Goal: Use online tool/utility: Utilize a website feature to perform a specific function

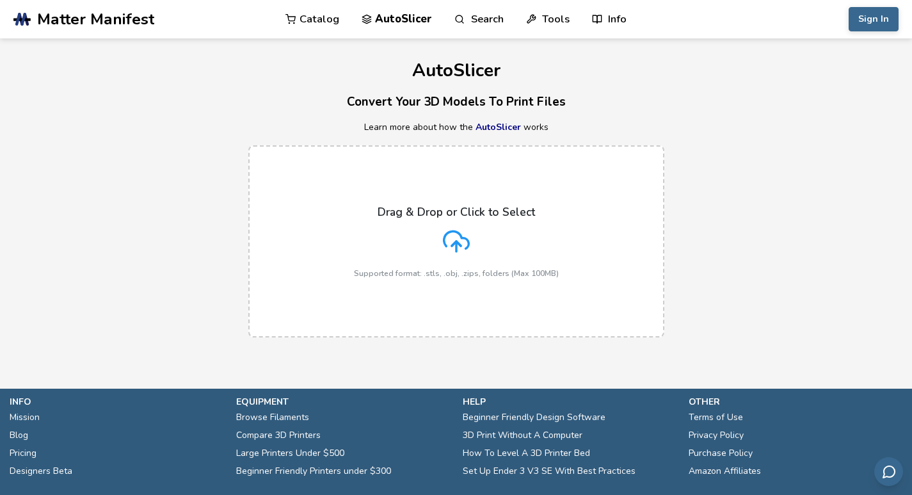
click at [454, 237] on icon at bounding box center [456, 241] width 27 height 27
click at [0, 0] on input "Drag & Drop or Click to Select Supported format: .stls, .obj, .zips, folders (M…" at bounding box center [0, 0] width 0 height 0
click at [152, 12] on link ".cls-1, .cls-2, .cls-3 { stroke-width: 0px; } .cls-2 { fill: #1d1e56; } .cls-3 …" at bounding box center [119, 19] width 213 height 38
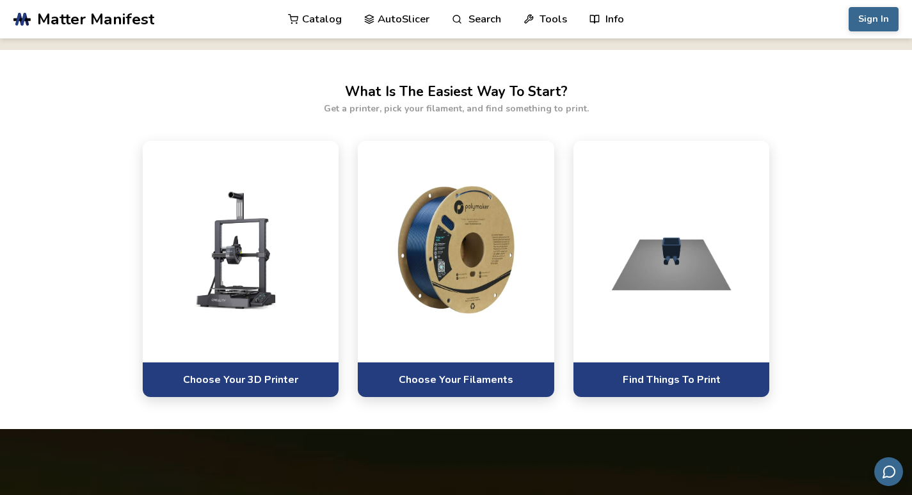
scroll to position [384, 0]
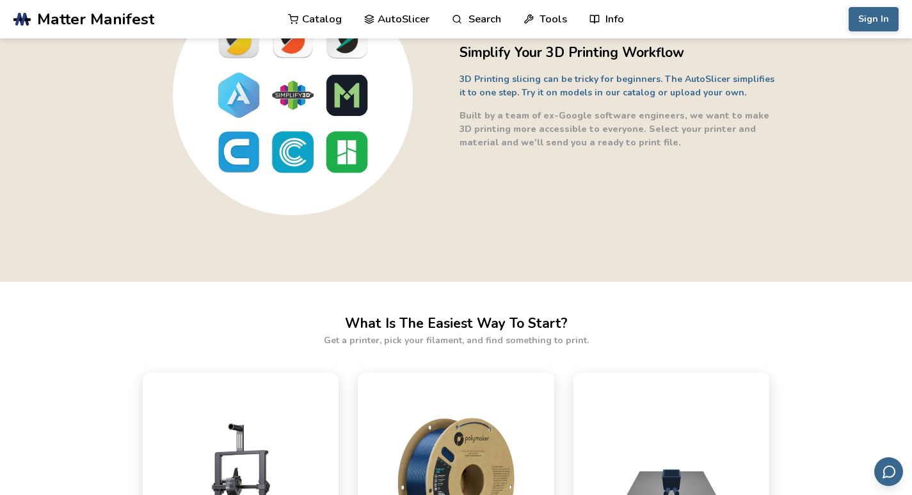
click at [297, 152] on img at bounding box center [293, 95] width 320 height 240
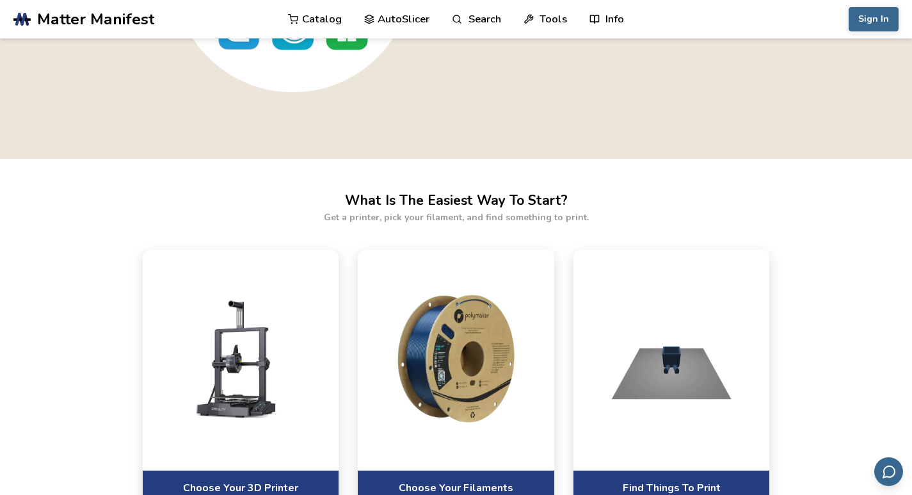
scroll to position [704, 0]
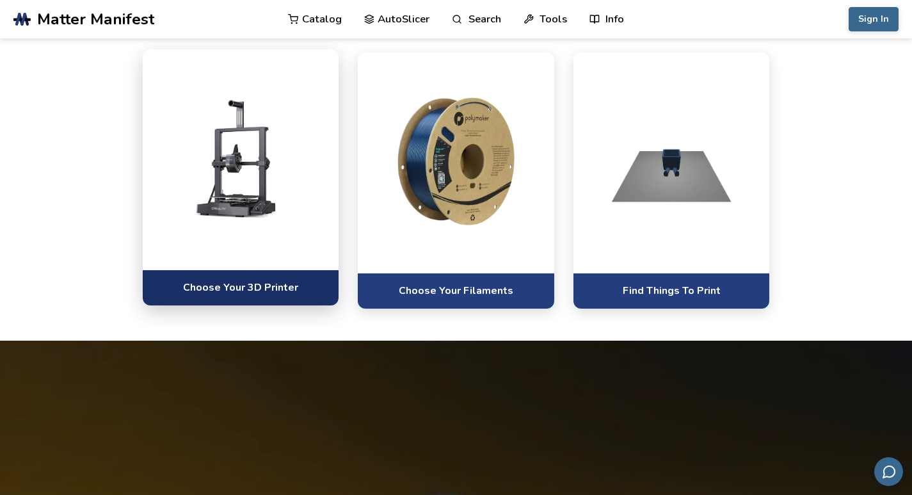
click at [293, 305] on link "Choose Your 3D Printer" at bounding box center [241, 286] width 197 height 35
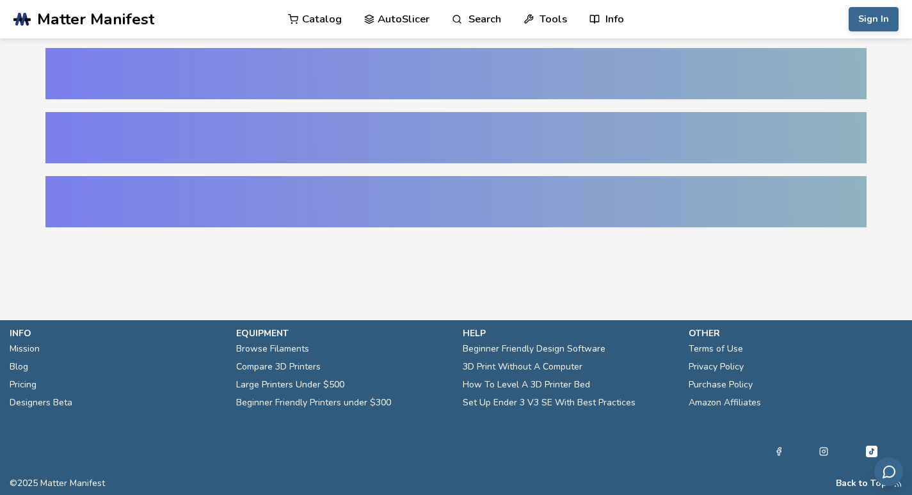
select select "**********"
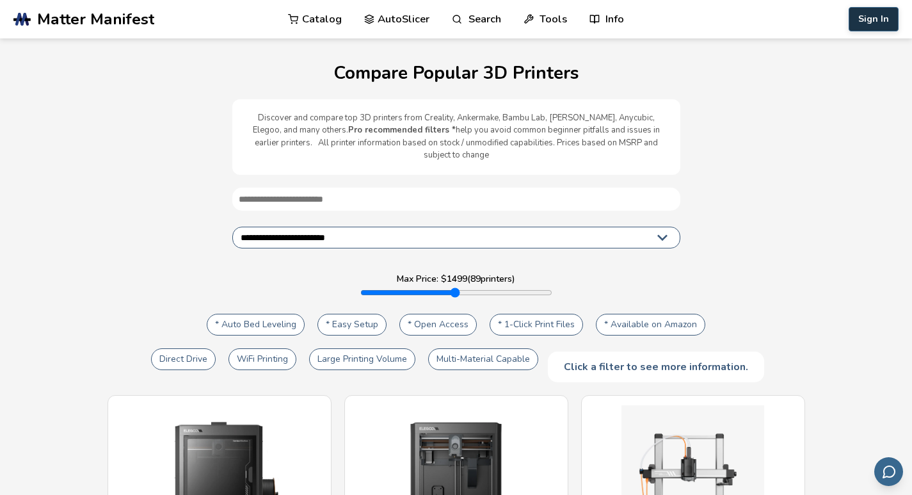
click at [870, 10] on button "Sign In" at bounding box center [874, 19] width 50 height 24
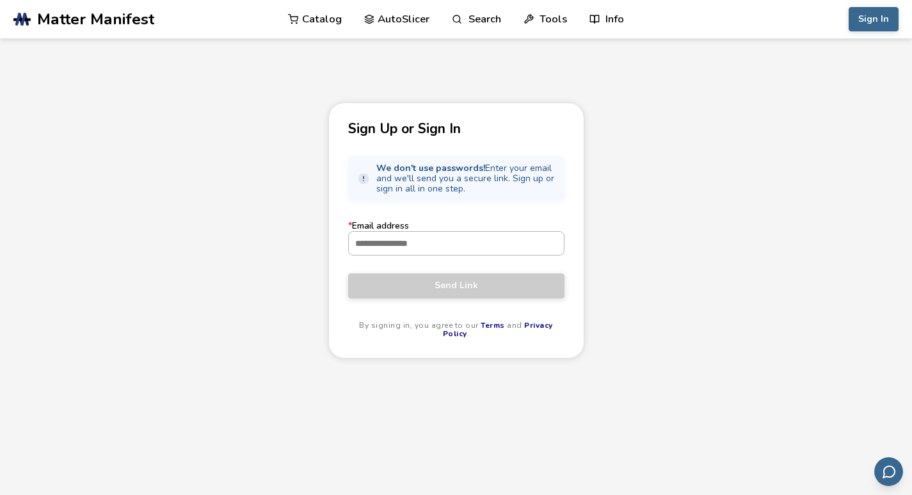
click at [442, 239] on input "* Email address" at bounding box center [456, 243] width 215 height 23
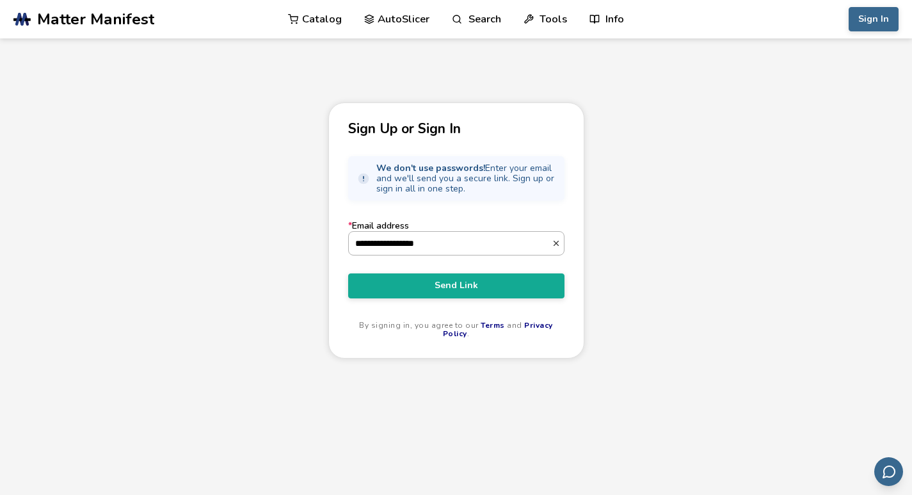
type input "**********"
click at [348, 273] on button "Send Link" at bounding box center [456, 285] width 216 height 24
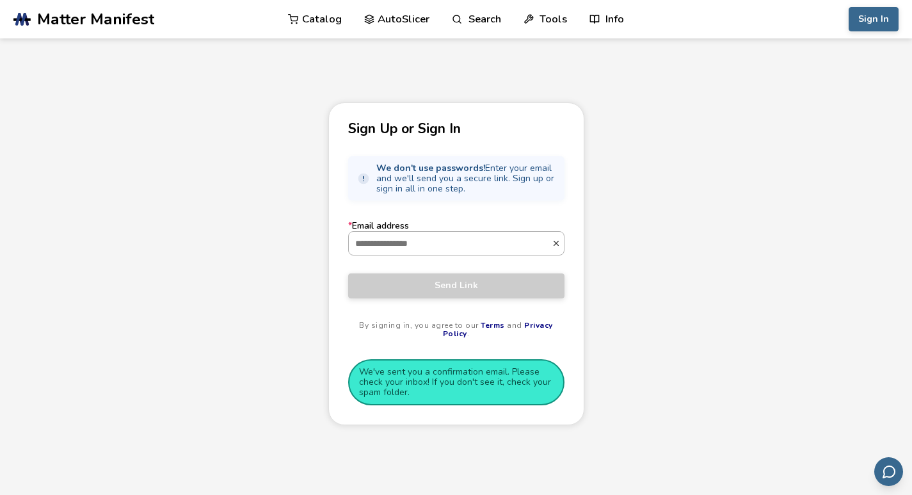
click at [472, 252] on input "* Email address" at bounding box center [450, 243] width 203 height 23
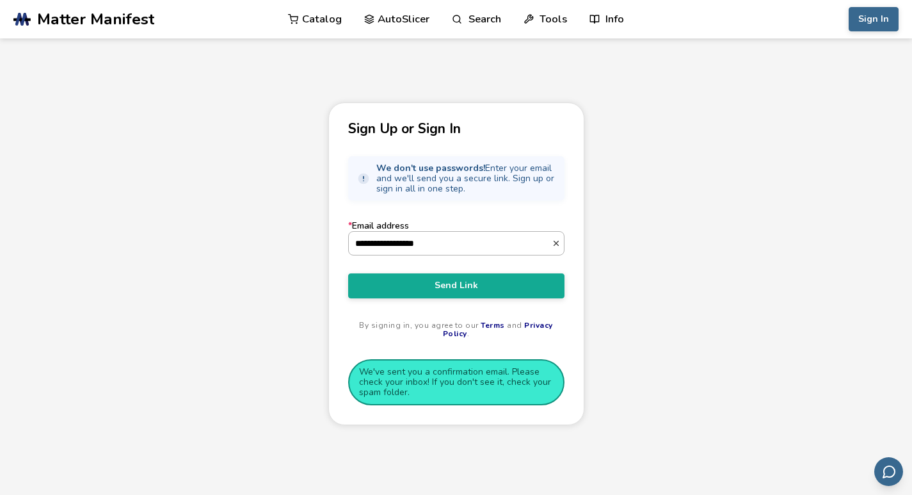
type input "**********"
click at [553, 247] on icon "button" at bounding box center [556, 243] width 9 height 9
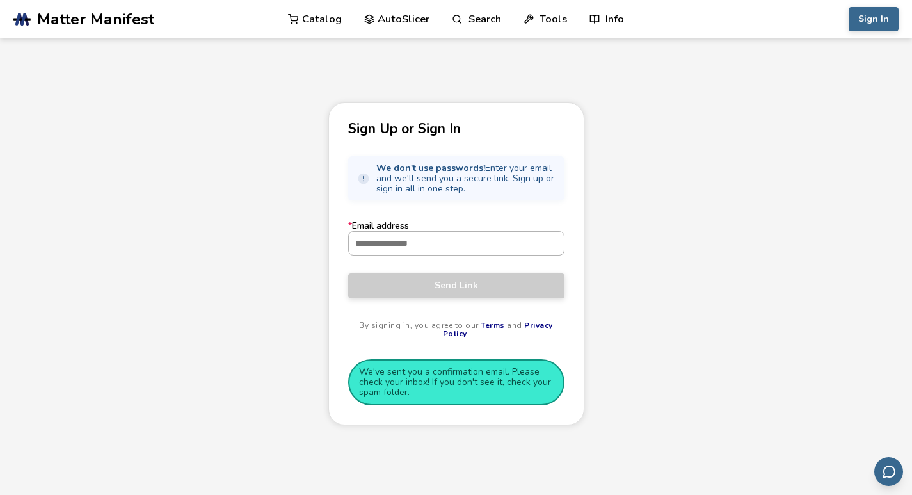
click at [435, 245] on input "* Email address" at bounding box center [456, 243] width 215 height 23
click at [874, 20] on button "Sign In" at bounding box center [874, 19] width 50 height 24
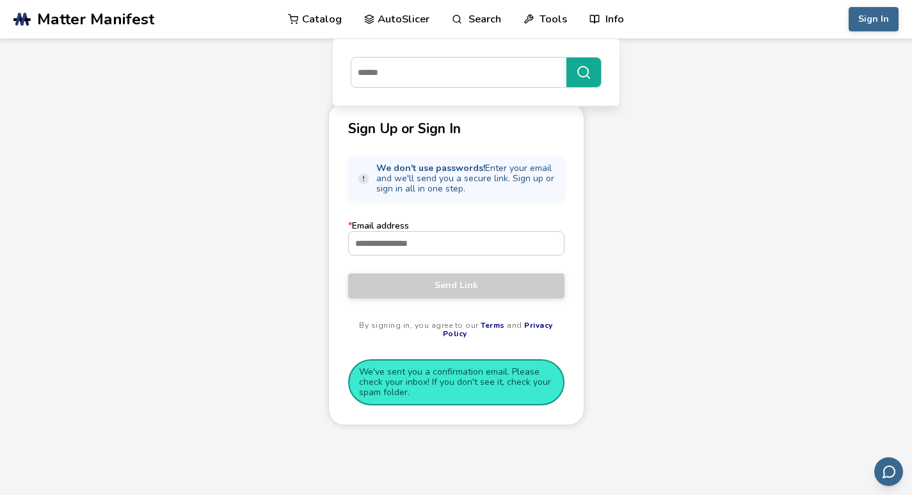
click at [102, 15] on span "Matter Manifest" at bounding box center [95, 19] width 117 height 18
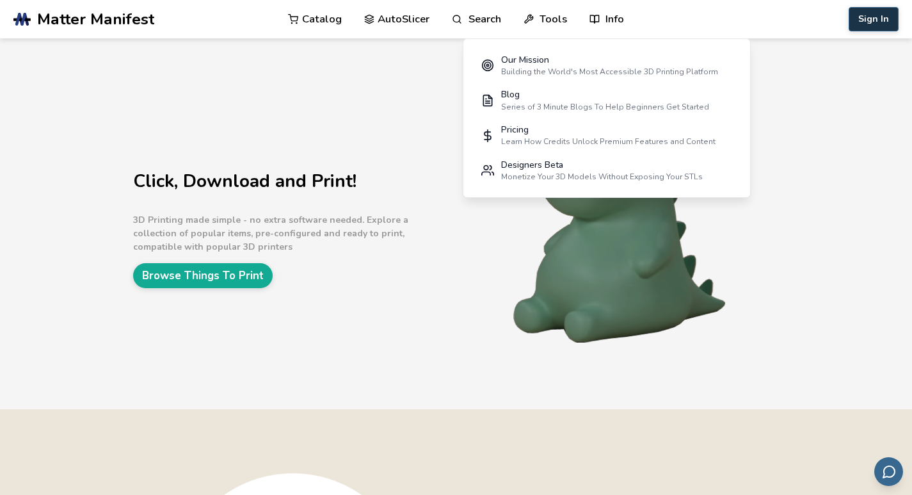
click at [860, 19] on button "Sign In" at bounding box center [874, 19] width 50 height 24
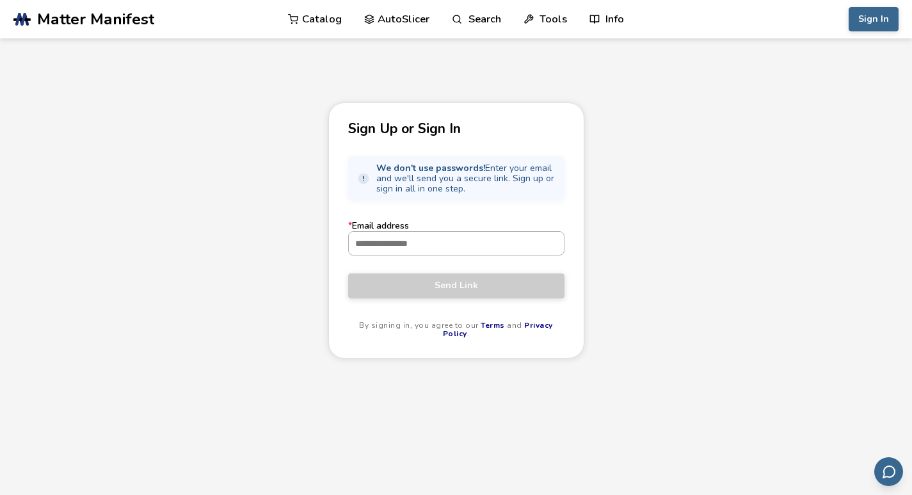
click at [494, 246] on input "* Email address" at bounding box center [456, 243] width 215 height 23
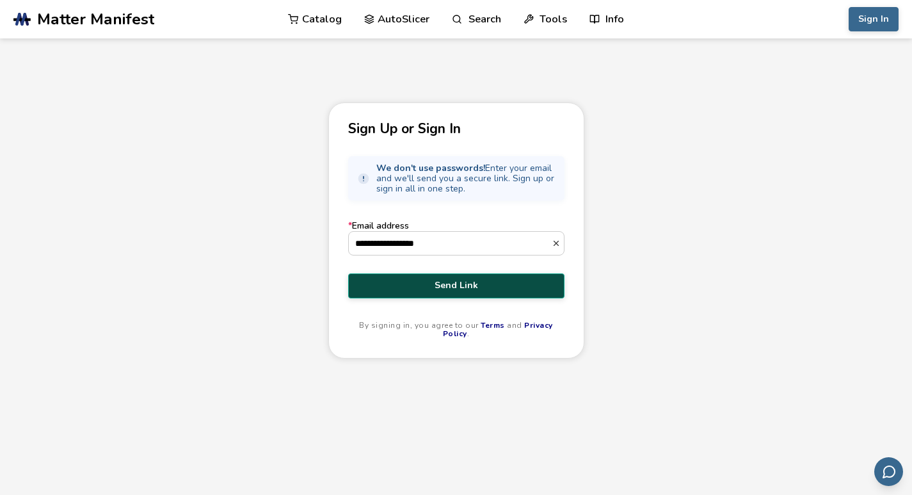
type input "**********"
click at [488, 287] on span "Send Link" at bounding box center [456, 285] width 197 height 10
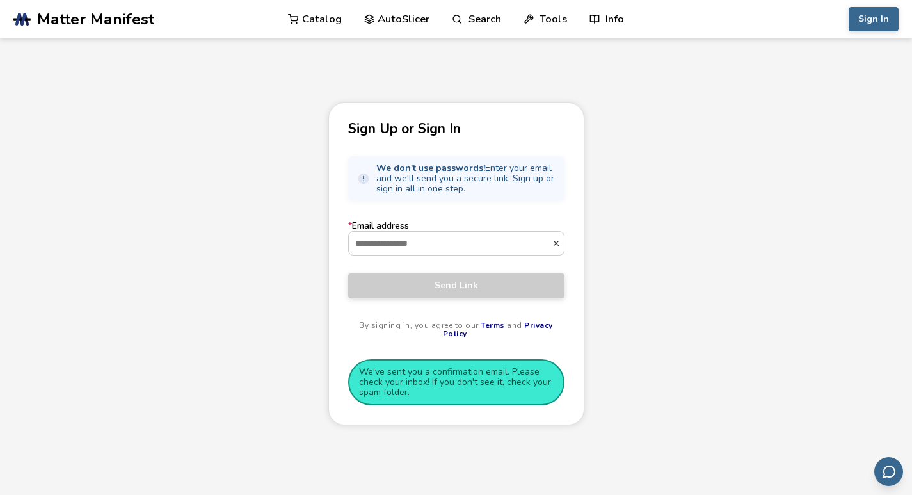
click at [48, 10] on span "Matter Manifest" at bounding box center [95, 19] width 117 height 18
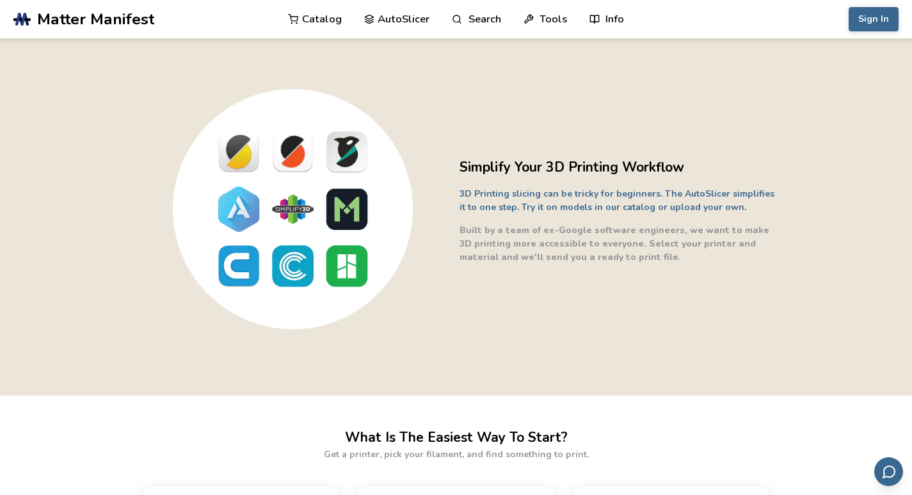
scroll to position [704, 0]
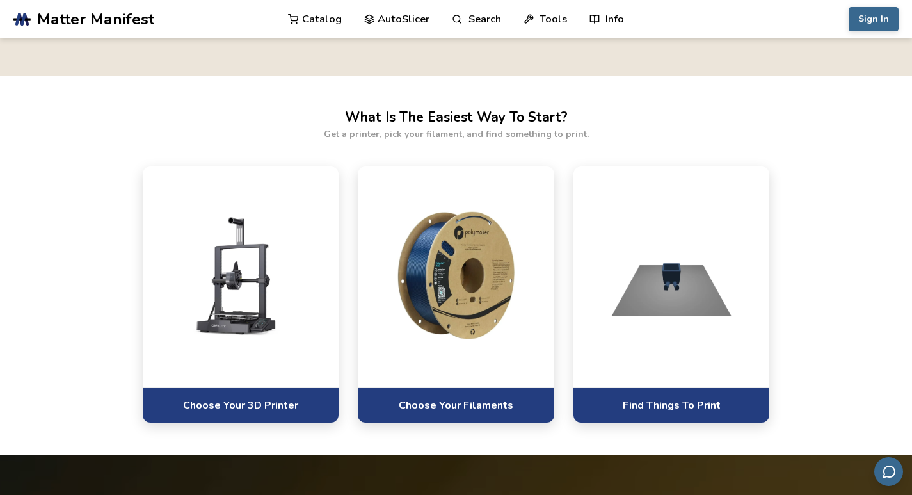
click at [394, 23] on link "AutoSlicer" at bounding box center [397, 19] width 66 height 38
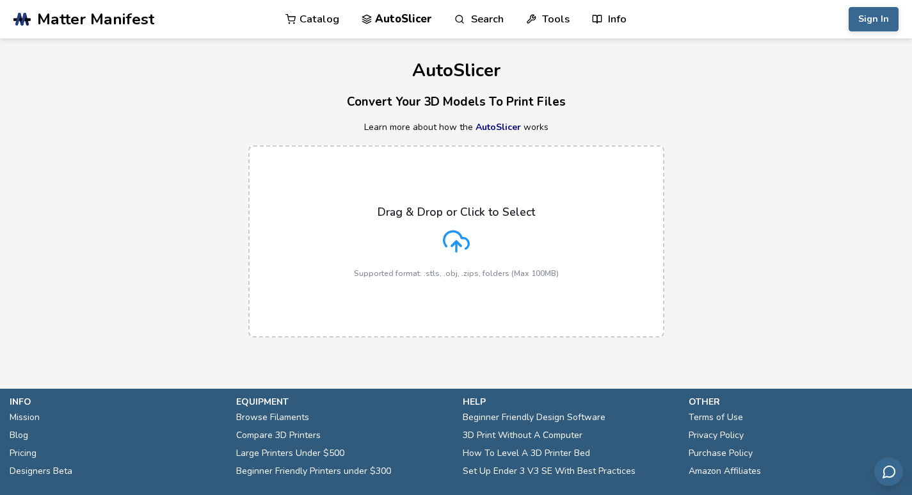
click at [455, 243] on polyline at bounding box center [456, 243] width 9 height 4
click at [0, 0] on input "Drag & Drop or Click to Select Supported format: .stls, .obj, .zips, folders (M…" at bounding box center [0, 0] width 0 height 0
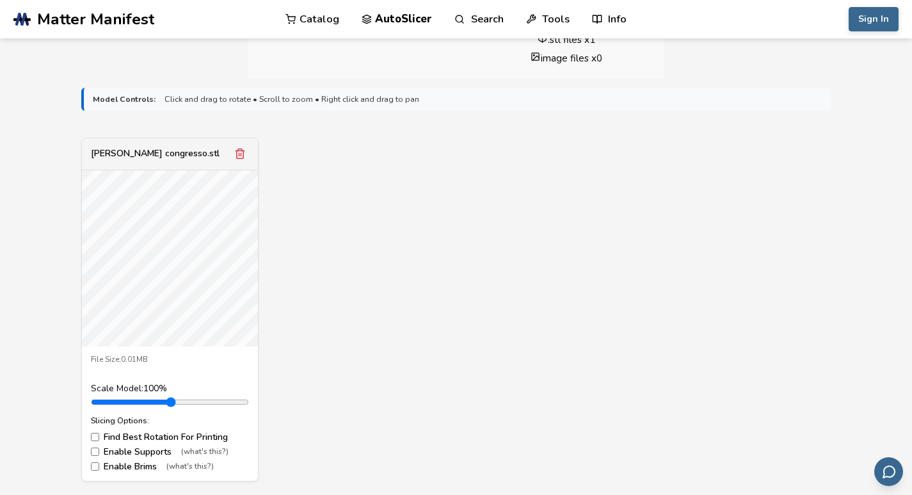
scroll to position [384, 0]
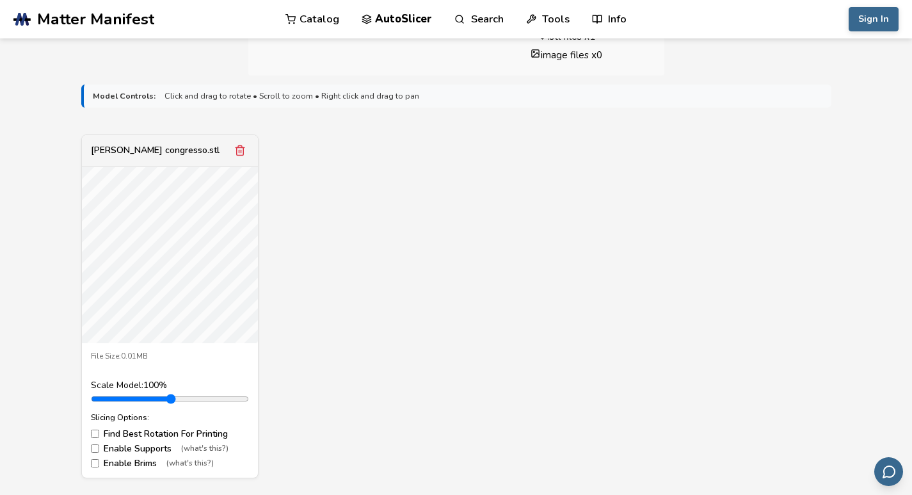
click at [144, 427] on div "Slicing Options: Find Best Rotation For Printing Enable Supports (what's this?)…" at bounding box center [170, 441] width 158 height 56
click at [141, 433] on label "Find Best Rotation For Printing" at bounding box center [170, 434] width 158 height 10
click at [112, 433] on label "Find Best Rotation For Printing" at bounding box center [170, 434] width 158 height 10
click at [124, 446] on label "Enable Supports (what's this?)" at bounding box center [170, 449] width 158 height 10
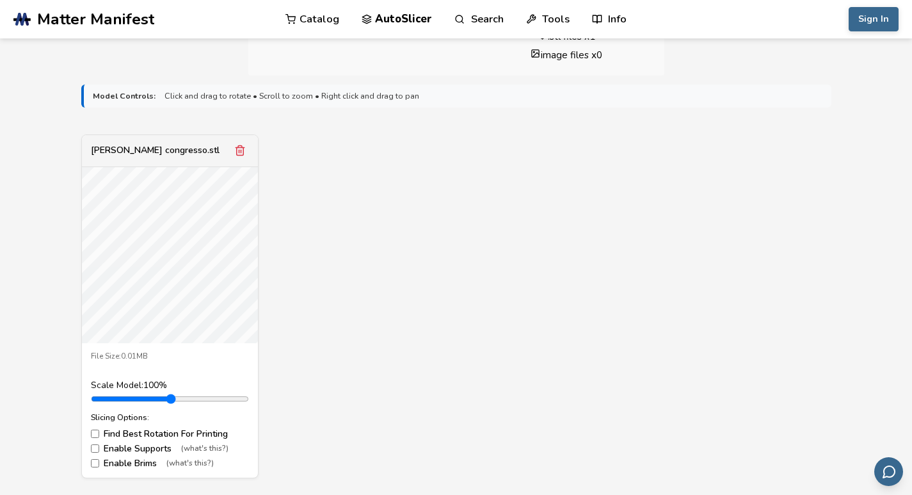
click at [124, 446] on label "Enable Supports (what's this?)" at bounding box center [170, 449] width 158 height 10
click at [158, 451] on label "Enable Supports (what's this?)" at bounding box center [170, 449] width 158 height 10
click at [138, 463] on label "Enable Brims (what's this?)" at bounding box center [170, 463] width 158 height 10
click at [122, 431] on label "Find Best Rotation For Printing" at bounding box center [170, 434] width 158 height 10
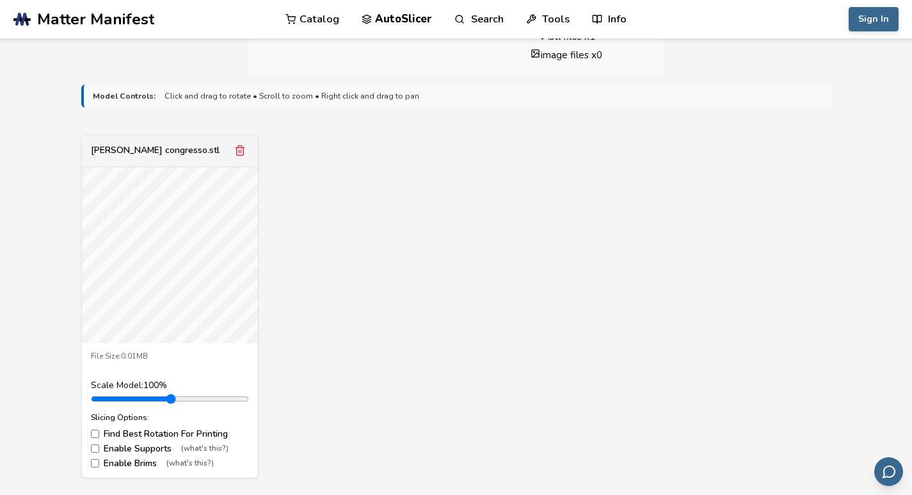
click at [122, 431] on label "Find Best Rotation For Printing" at bounding box center [170, 434] width 158 height 10
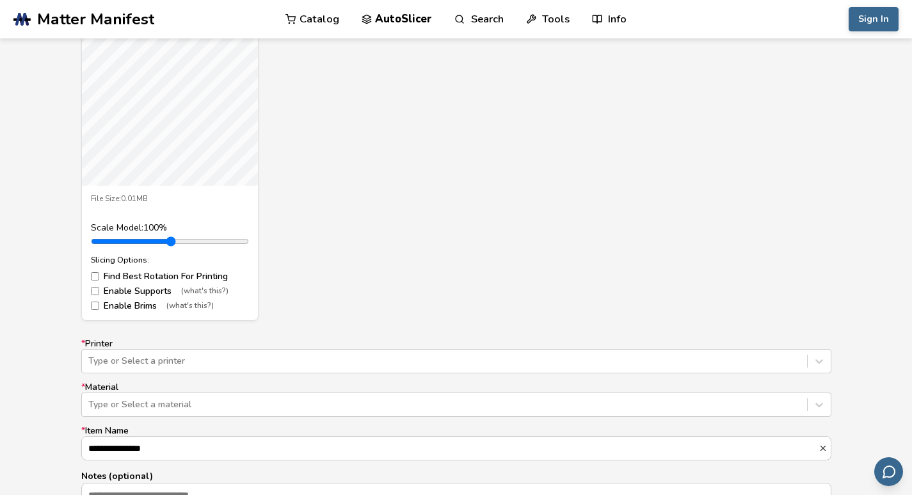
scroll to position [640, 0]
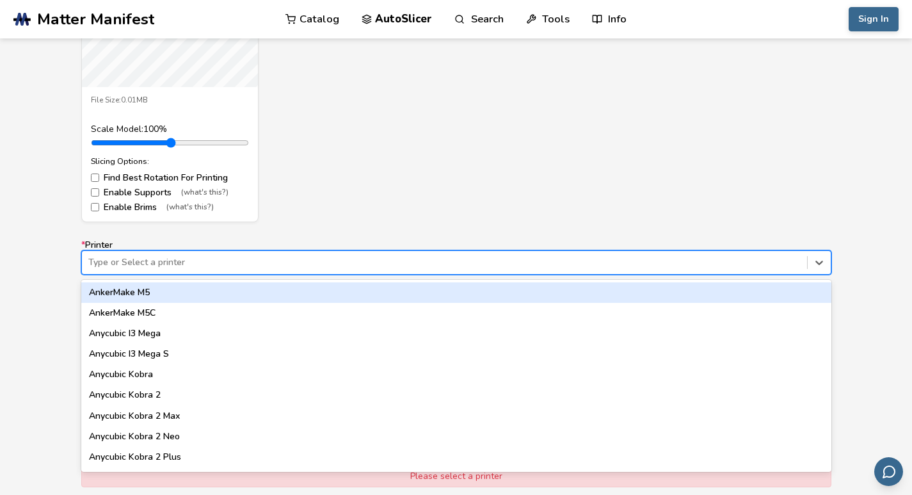
click at [143, 257] on div at bounding box center [444, 262] width 712 height 13
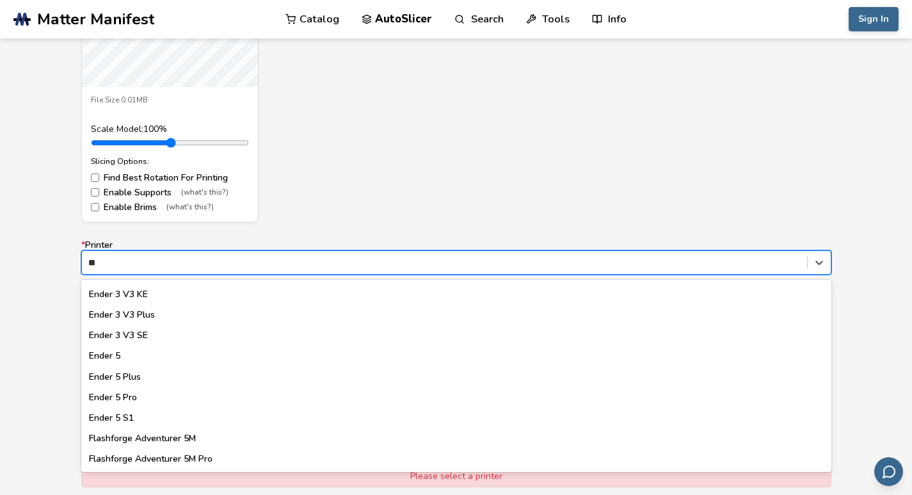
scroll to position [0, 0]
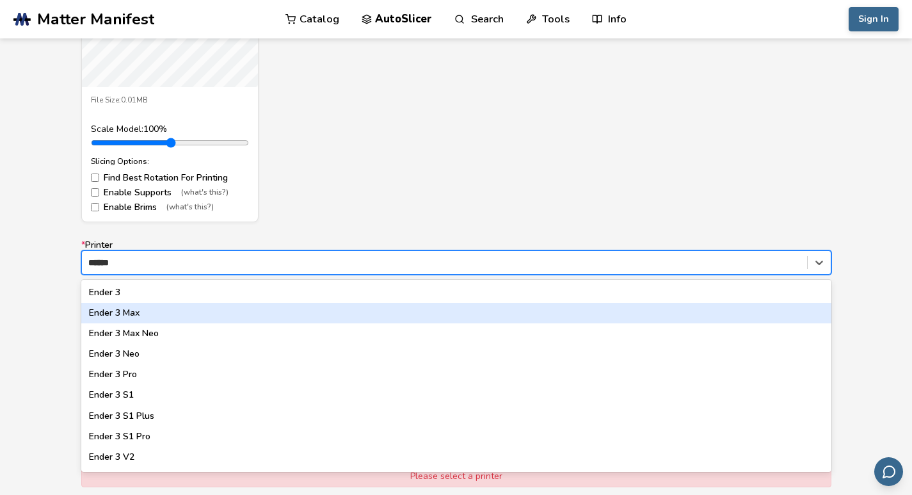
type input "*******"
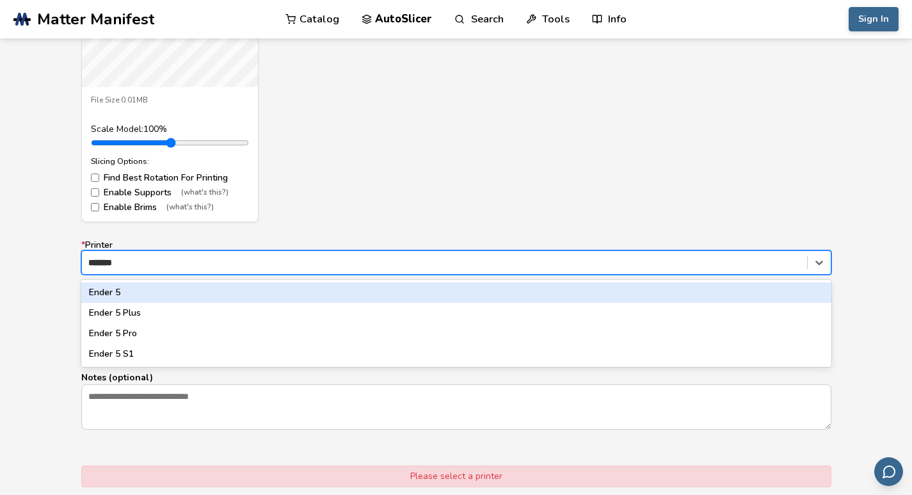
click at [120, 281] on div "Ender 5 Ender 5 Plus Ender 5 Pro Ender 5 S1" at bounding box center [456, 323] width 750 height 87
click at [120, 284] on div "Ender 5" at bounding box center [456, 292] width 750 height 20
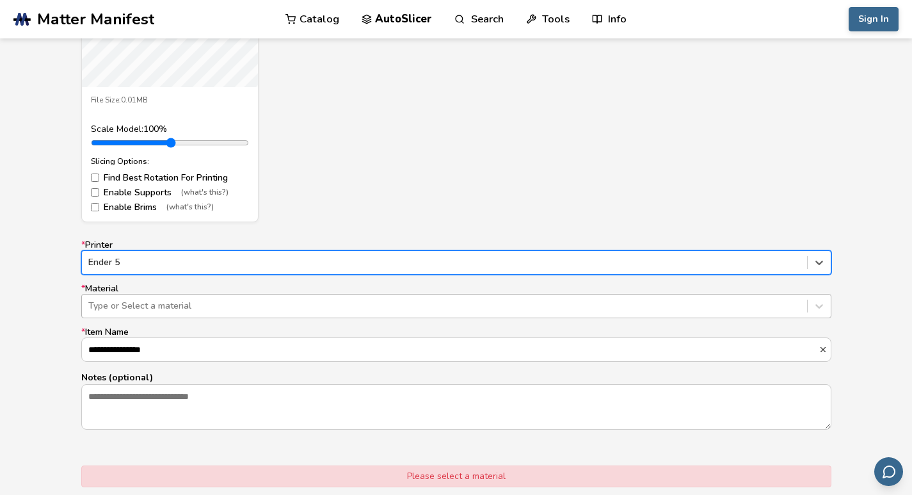
click at [156, 307] on div at bounding box center [444, 306] width 712 height 13
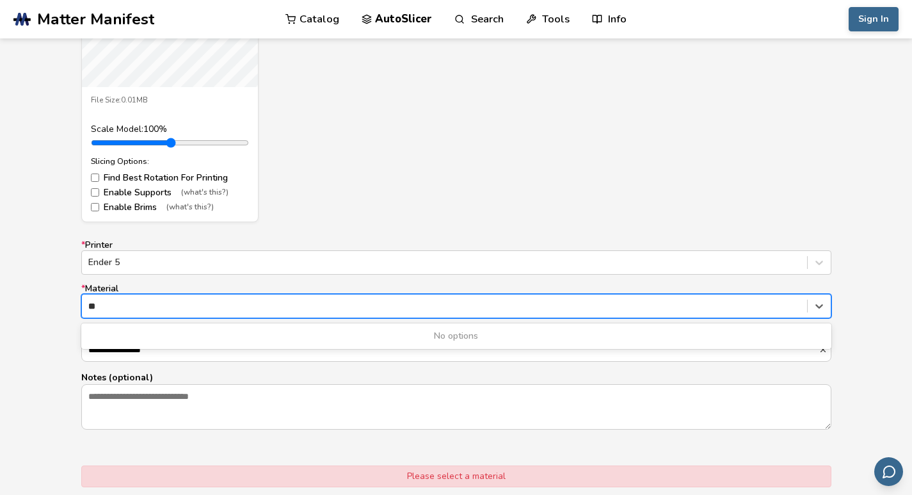
type input "*"
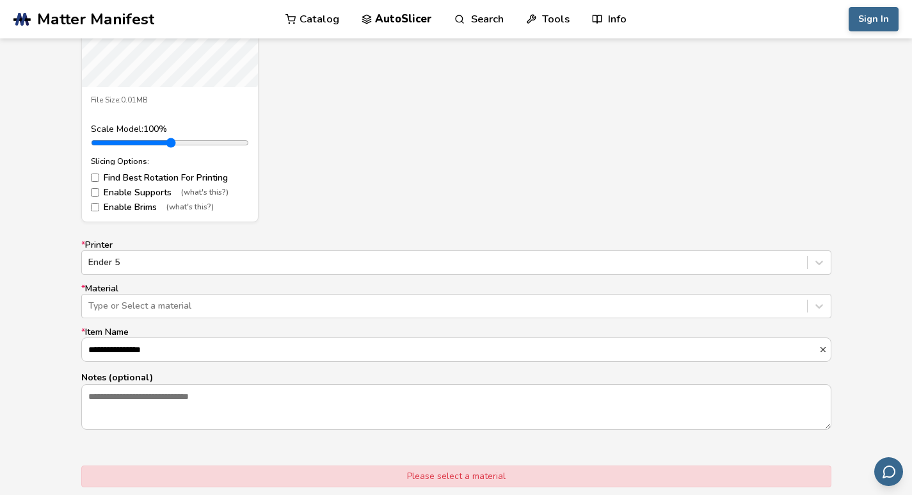
click at [39, 328] on div "**********" at bounding box center [456, 199] width 912 height 761
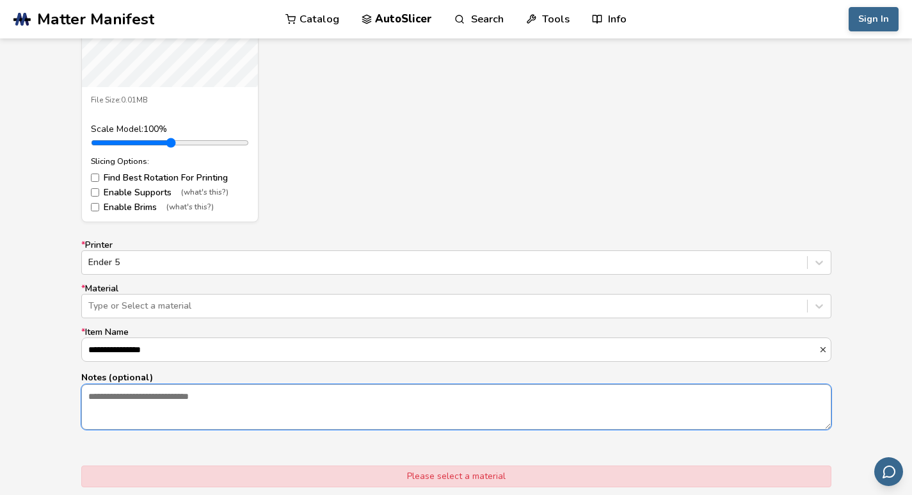
click at [163, 398] on textarea "Notes (optional)" at bounding box center [456, 407] width 749 height 44
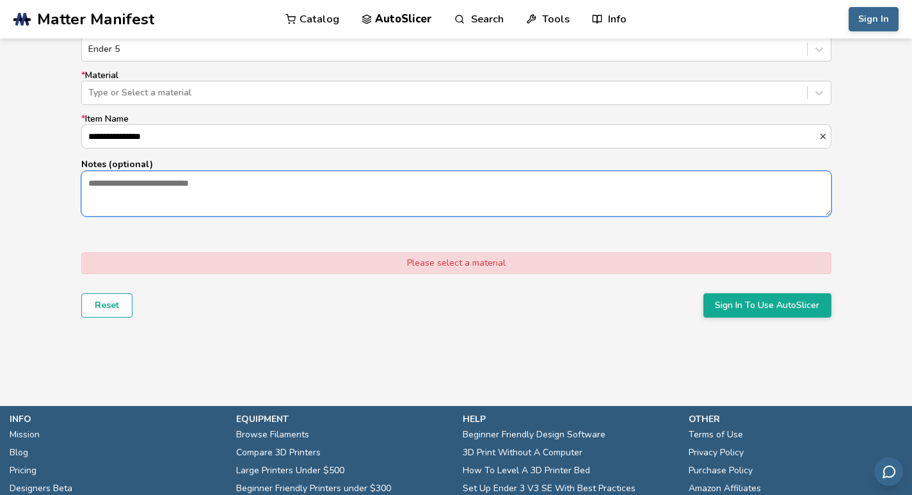
scroll to position [832, 0]
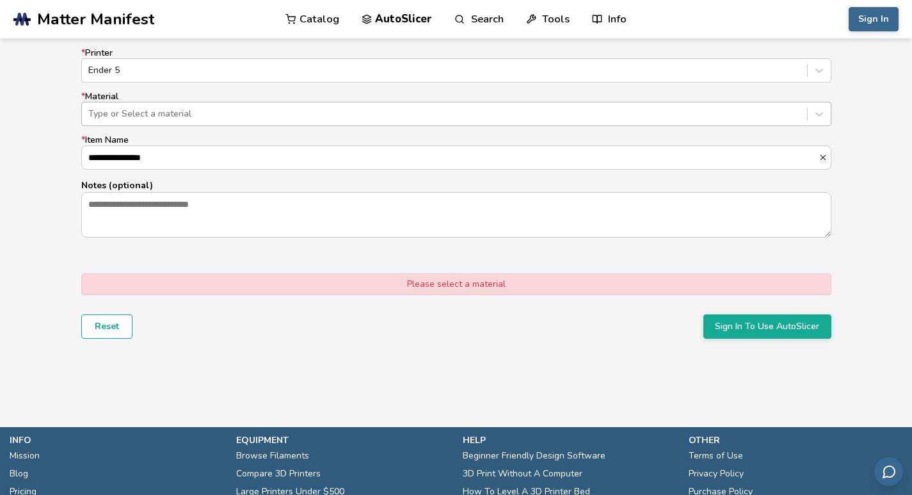
click at [149, 122] on div "Type or Select a material" at bounding box center [444, 114] width 725 height 18
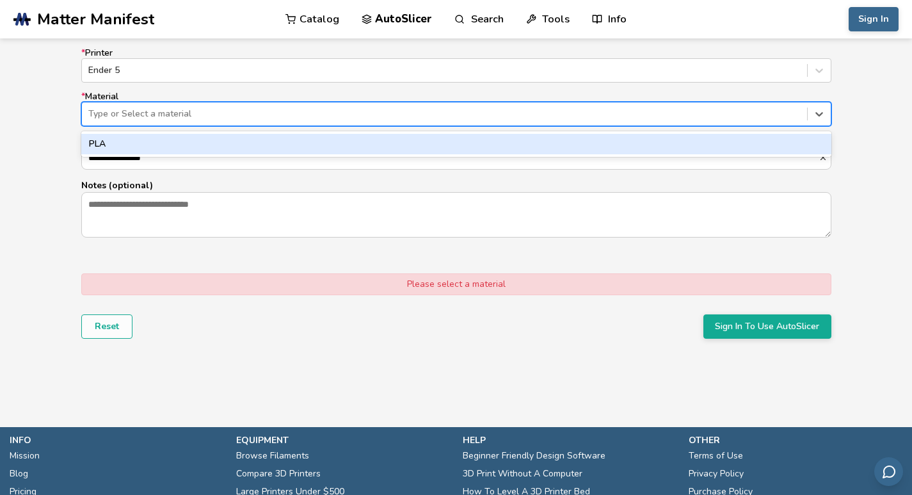
click at [126, 145] on div "PLA" at bounding box center [456, 144] width 750 height 20
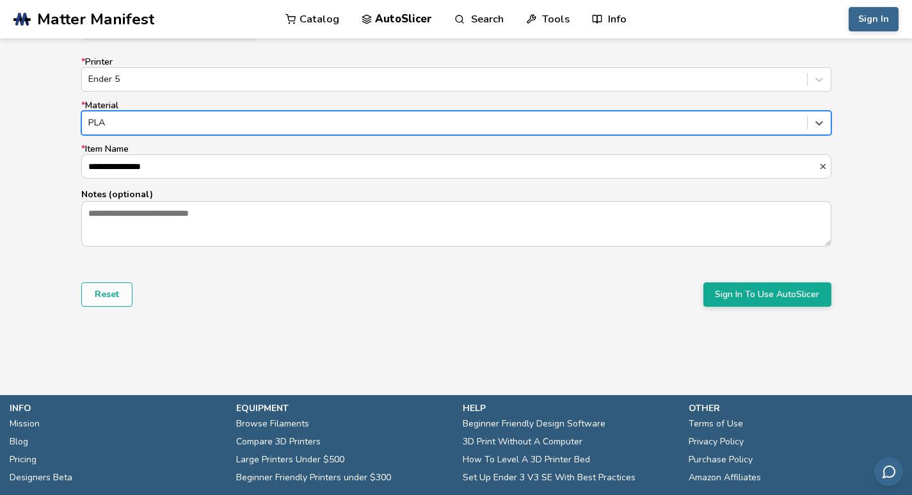
scroll to position [770, 0]
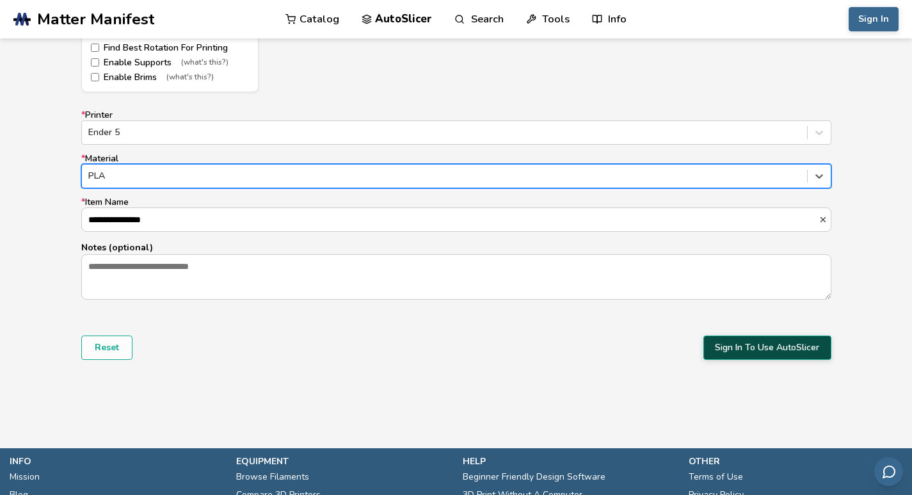
click at [775, 356] on button "Sign In To Use AutoSlicer" at bounding box center [767, 347] width 128 height 24
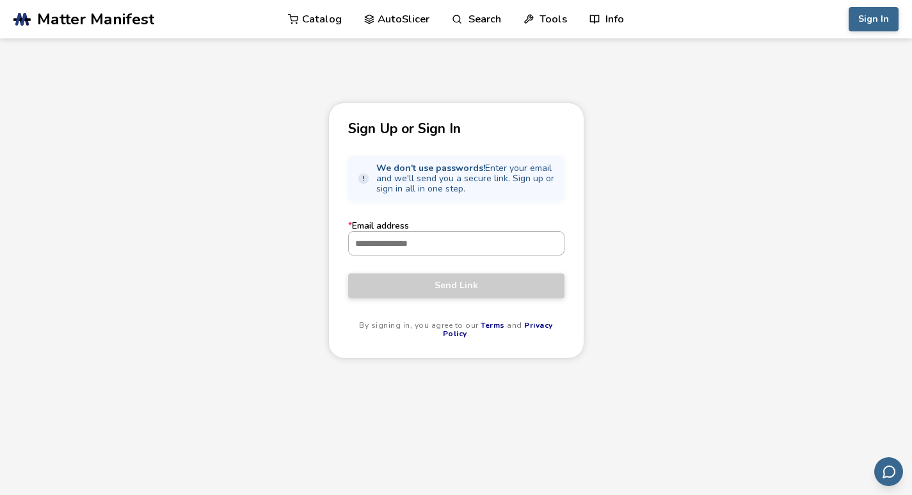
click at [419, 250] on input "* Email address" at bounding box center [456, 243] width 215 height 23
